Goal: Task Accomplishment & Management: Use online tool/utility

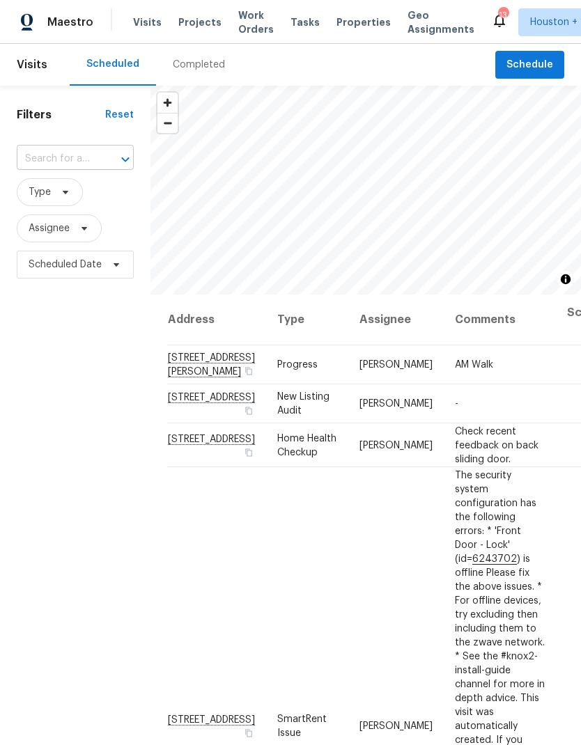
click at [27, 150] on input "text" at bounding box center [56, 159] width 78 height 22
type input "6214 cl"
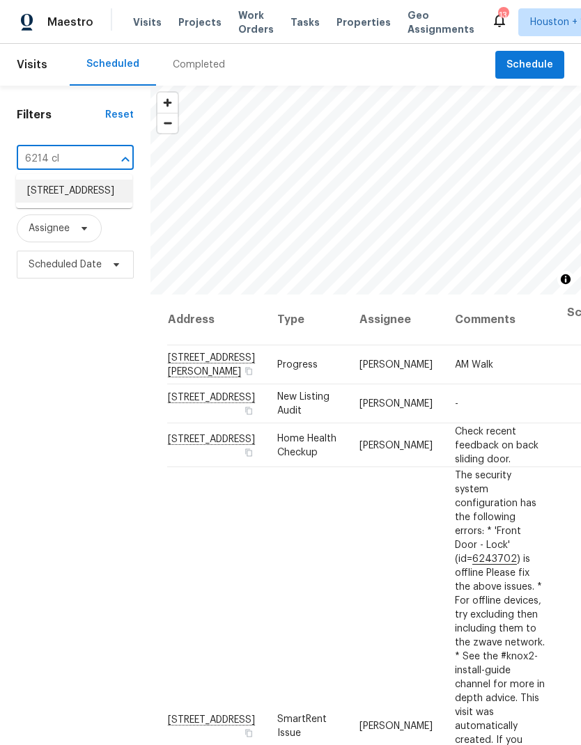
click at [41, 203] on li "[STREET_ADDRESS]" at bounding box center [74, 191] width 116 height 23
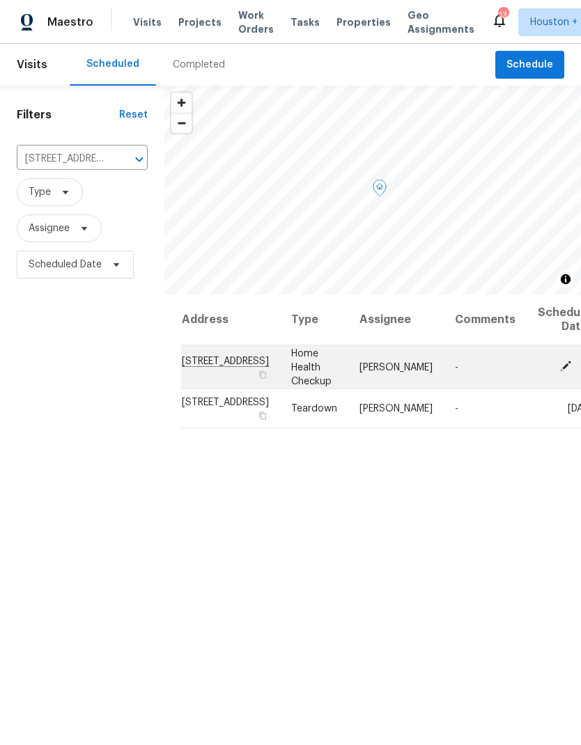
click at [559, 373] on icon at bounding box center [565, 366] width 13 height 13
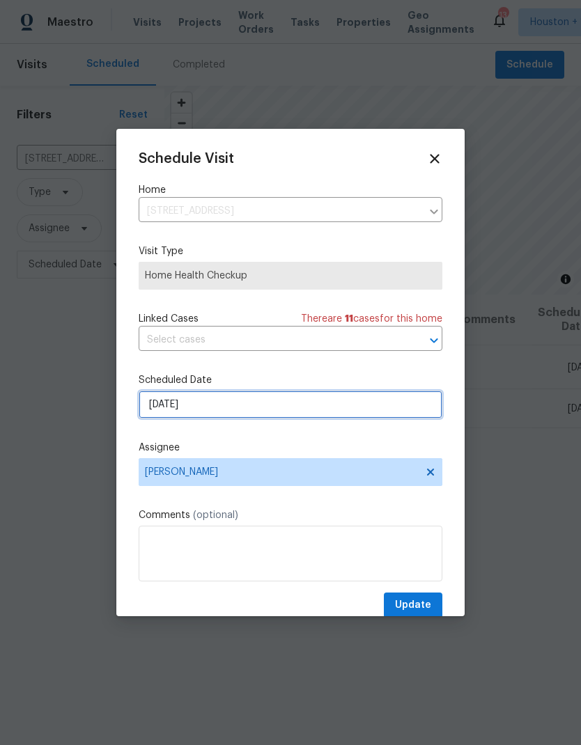
click at [398, 407] on input "[DATE]" at bounding box center [291, 405] width 304 height 28
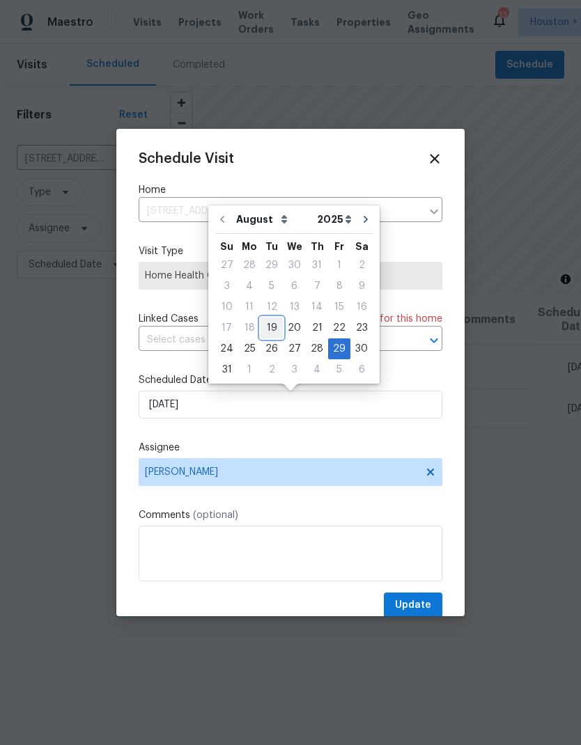
click at [274, 326] on div "19" at bounding box center [271, 327] width 22 height 19
type input "[DATE]"
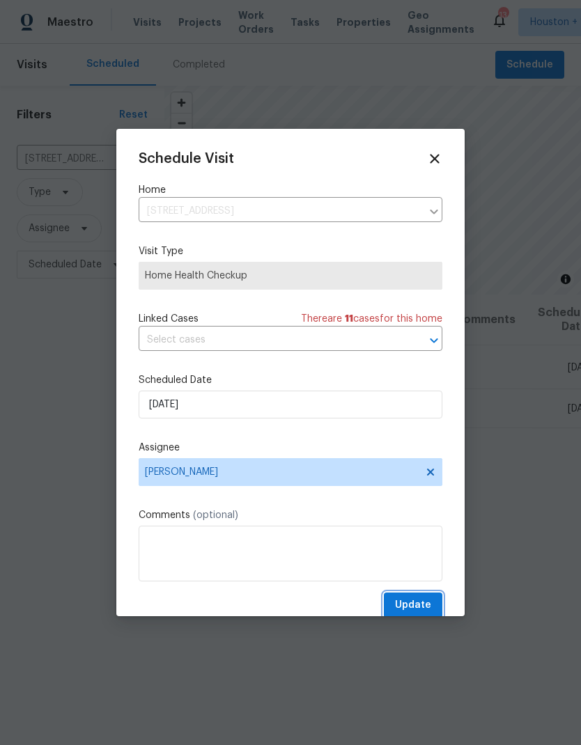
click at [424, 610] on span "Update" at bounding box center [413, 605] width 36 height 17
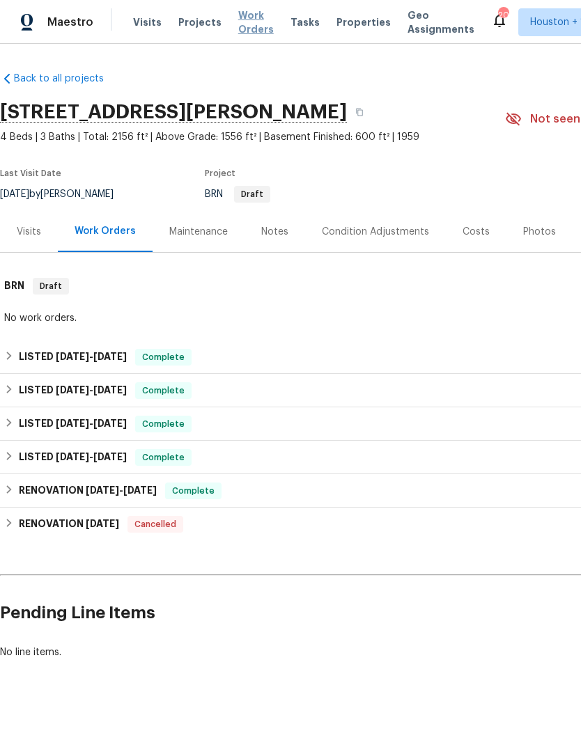
click at [238, 28] on span "Work Orders" at bounding box center [256, 22] width 36 height 28
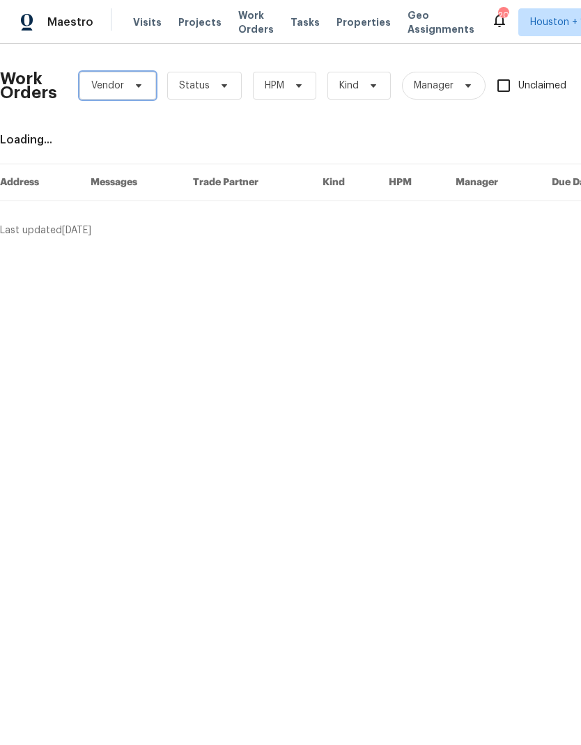
click at [96, 84] on span "Vendor" at bounding box center [107, 86] width 33 height 14
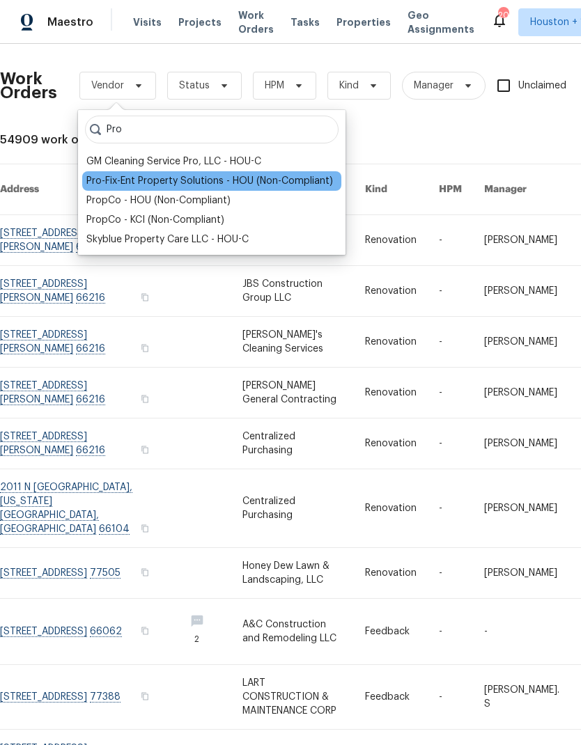
type input "Pro"
click at [107, 181] on div "Pro-Fix-Ent Property Solutions - HOU (Non-Compliant)" at bounding box center [209, 181] width 246 height 14
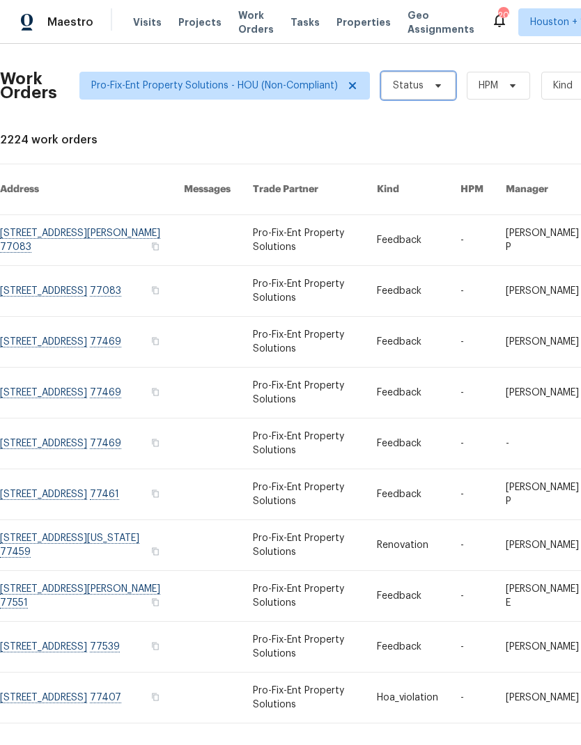
click at [428, 97] on span "Status" at bounding box center [418, 86] width 75 height 28
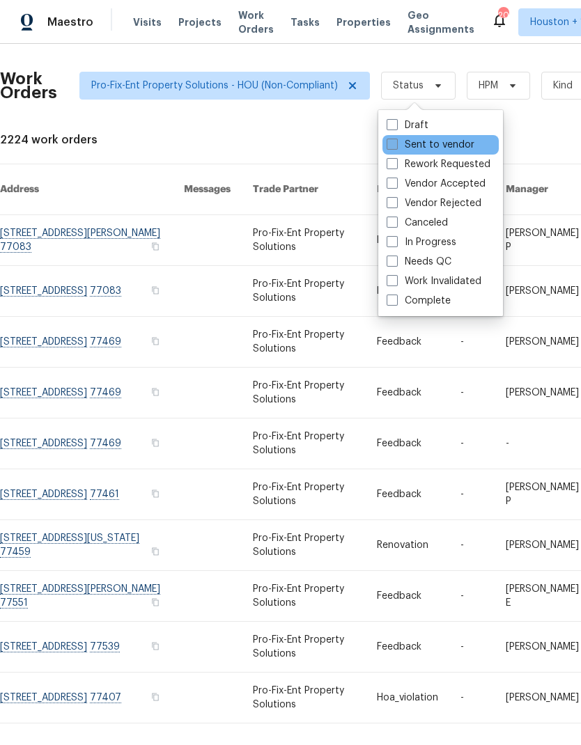
click at [451, 147] on label "Sent to vendor" at bounding box center [430, 145] width 88 height 14
click at [395, 147] on input "Sent to vendor" at bounding box center [390, 142] width 9 height 9
checkbox input "true"
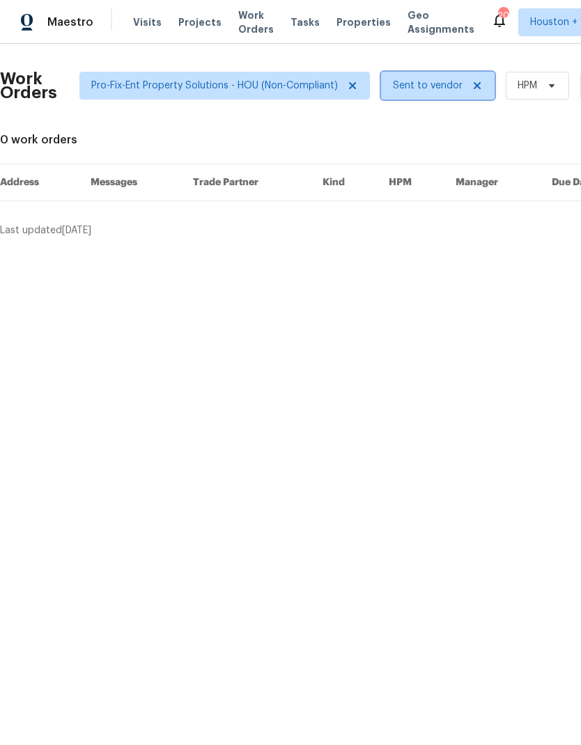
click at [475, 85] on icon at bounding box center [476, 85] width 11 height 11
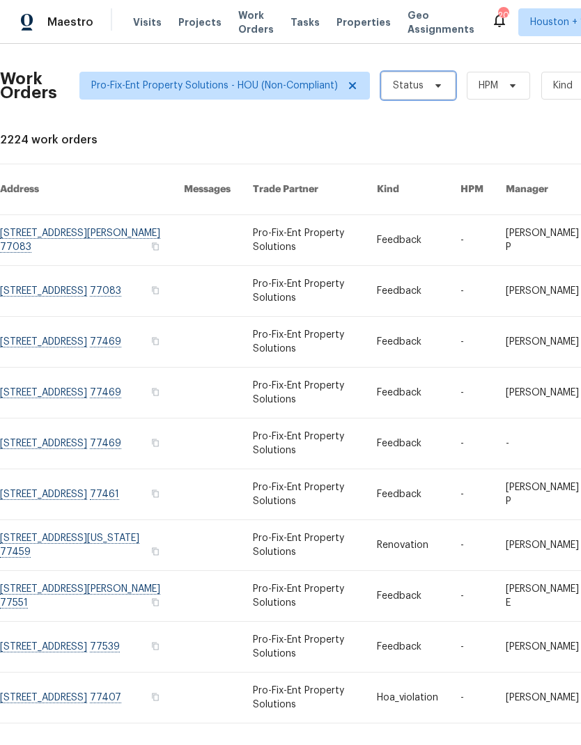
click at [428, 89] on span at bounding box center [435, 85] width 15 height 11
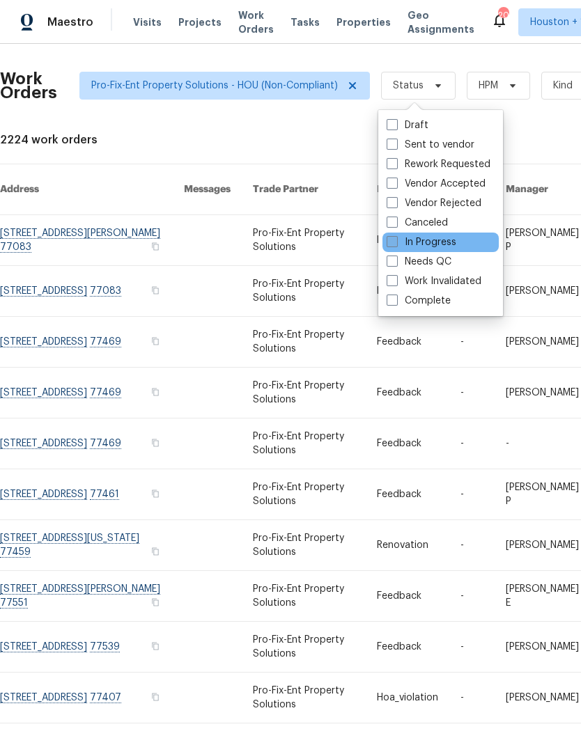
click at [452, 243] on label "In Progress" at bounding box center [421, 242] width 70 height 14
click at [395, 243] on input "In Progress" at bounding box center [390, 239] width 9 height 9
checkbox input "true"
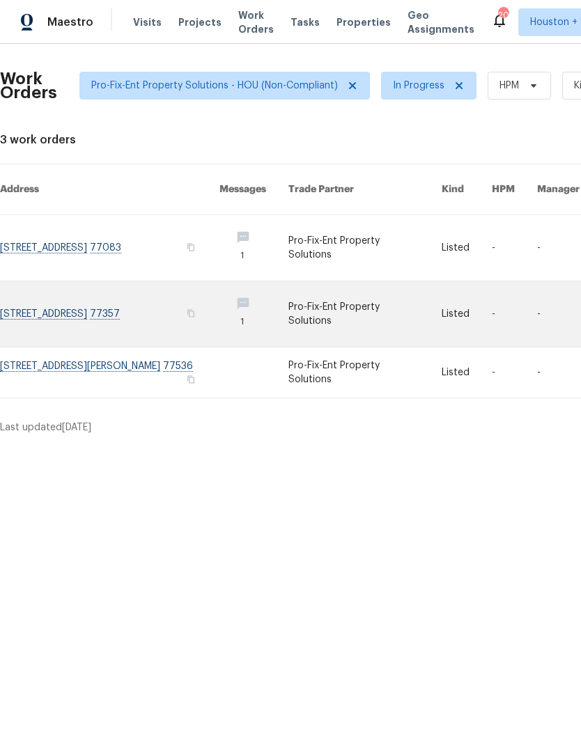
click at [40, 292] on link at bounding box center [109, 313] width 219 height 65
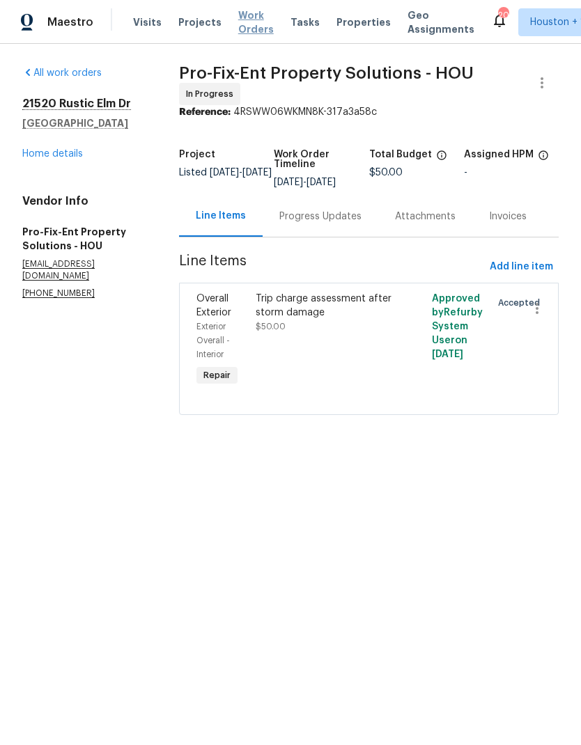
click at [253, 31] on span "Work Orders" at bounding box center [256, 22] width 36 height 28
